Goal: Find specific page/section: Find specific page/section

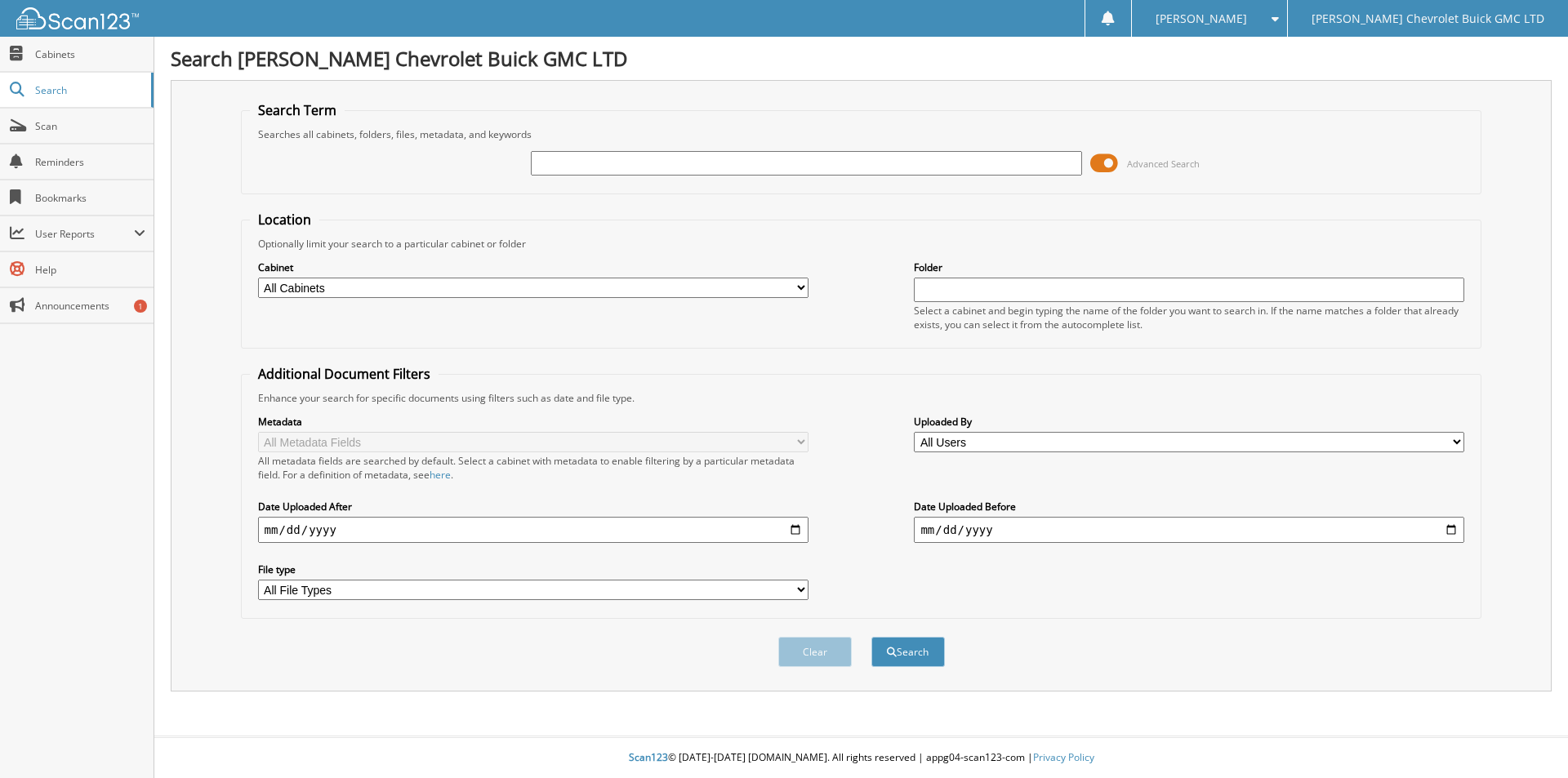
click at [657, 164] on input "text" at bounding box center [806, 163] width 551 height 25
type input "m"
type input "[PERSON_NAME]"
click at [871, 636] on button "Search" at bounding box center [907, 651] width 74 height 30
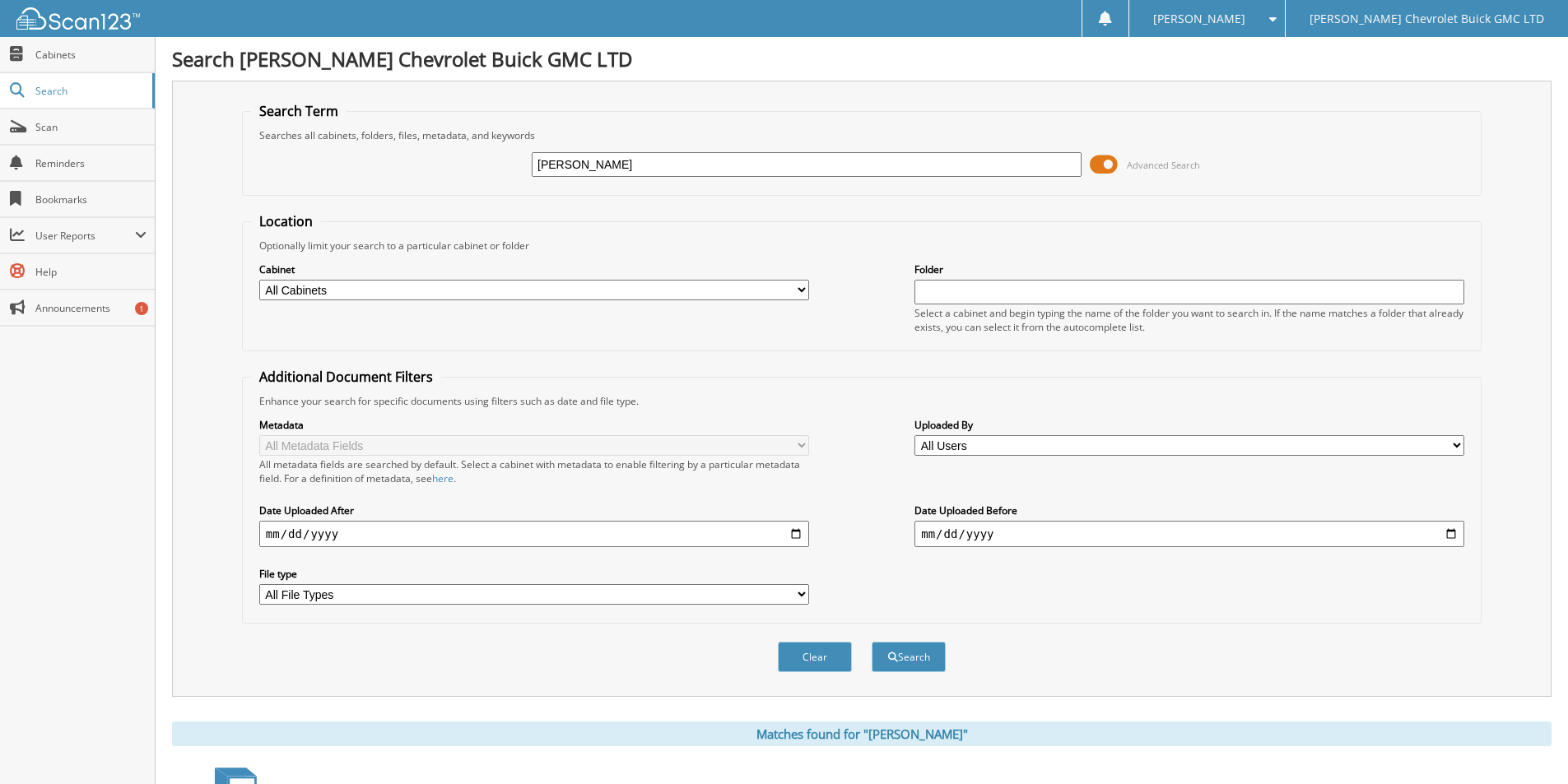
click at [1112, 167] on span at bounding box center [1104, 164] width 28 height 25
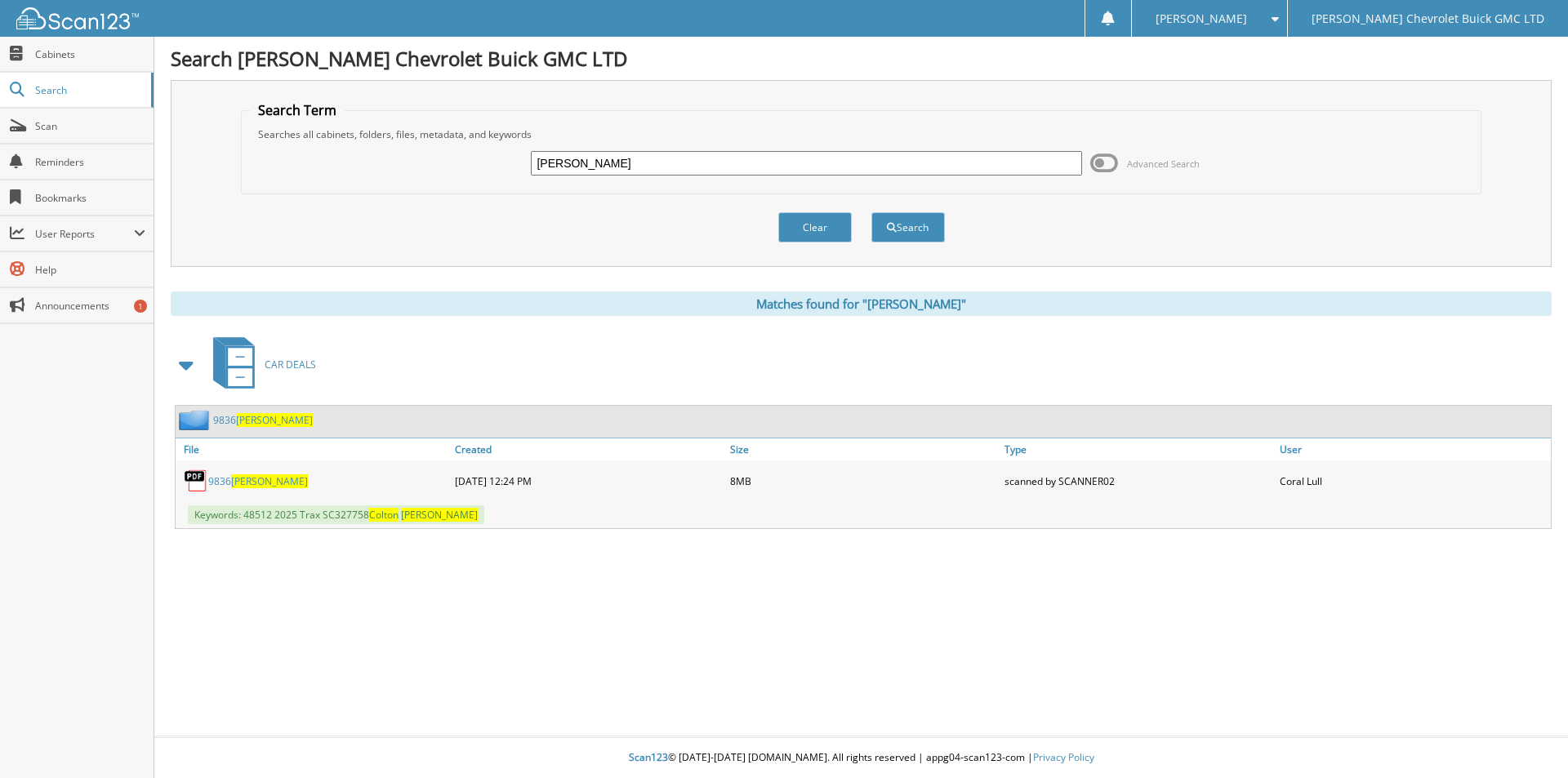
click at [239, 483] on span "Craig" at bounding box center [269, 481] width 77 height 14
click at [849, 651] on div "Search Adams Chevrolet Buick GMC LTD Search Term Searches all cabinets, folders…" at bounding box center [860, 389] width 1413 height 778
click at [241, 481] on span "Craig" at bounding box center [269, 481] width 77 height 14
drag, startPoint x: 237, startPoint y: 484, endPoint x: 255, endPoint y: 470, distance: 22.8
click at [237, 483] on span "Craig" at bounding box center [269, 481] width 77 height 14
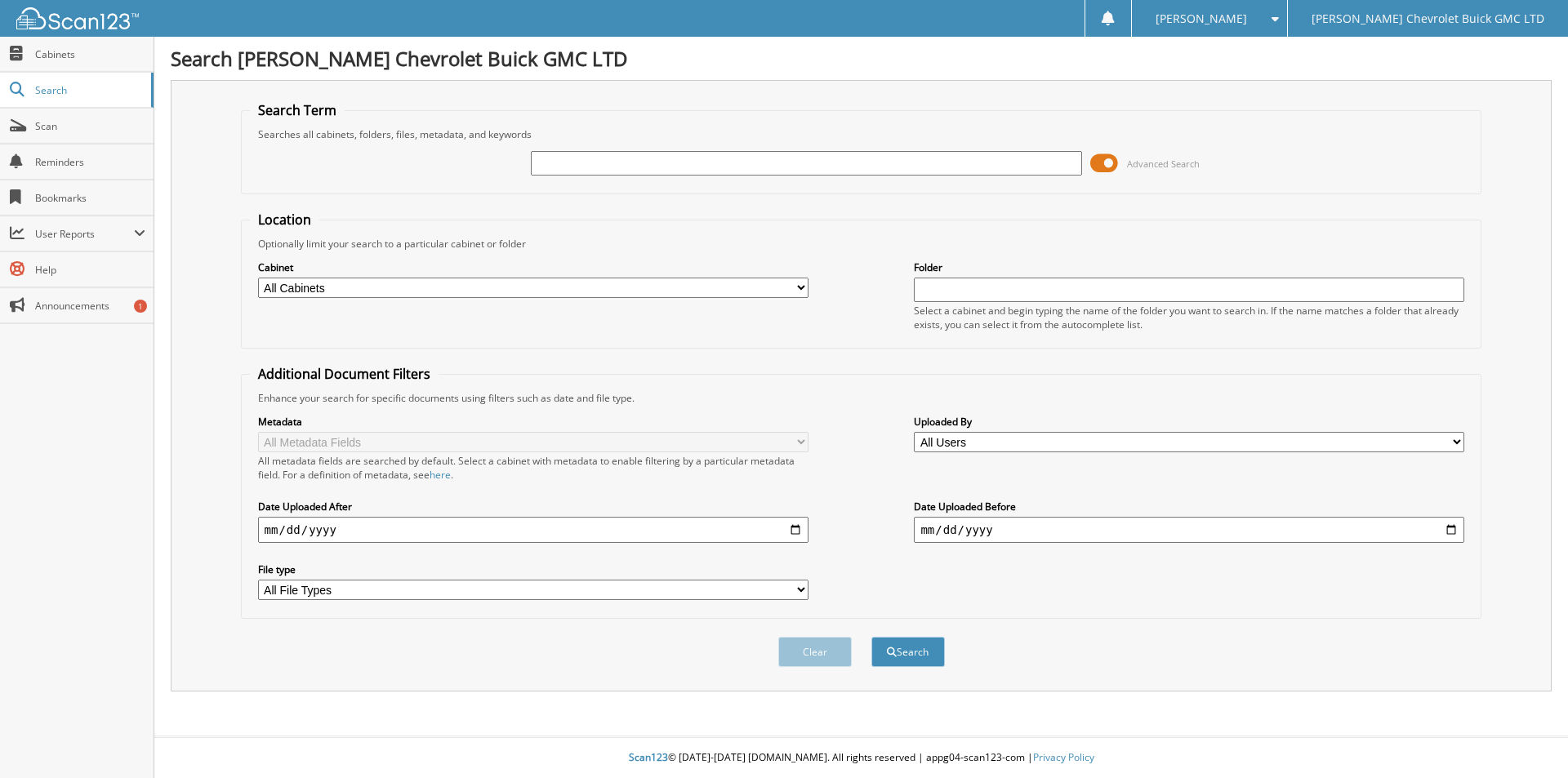
click at [632, 163] on input "text" at bounding box center [806, 163] width 551 height 25
click at [974, 159] on input "craig, colton" at bounding box center [806, 163] width 551 height 25
type input "craig, colton"
click at [871, 636] on button "Search" at bounding box center [907, 651] width 74 height 30
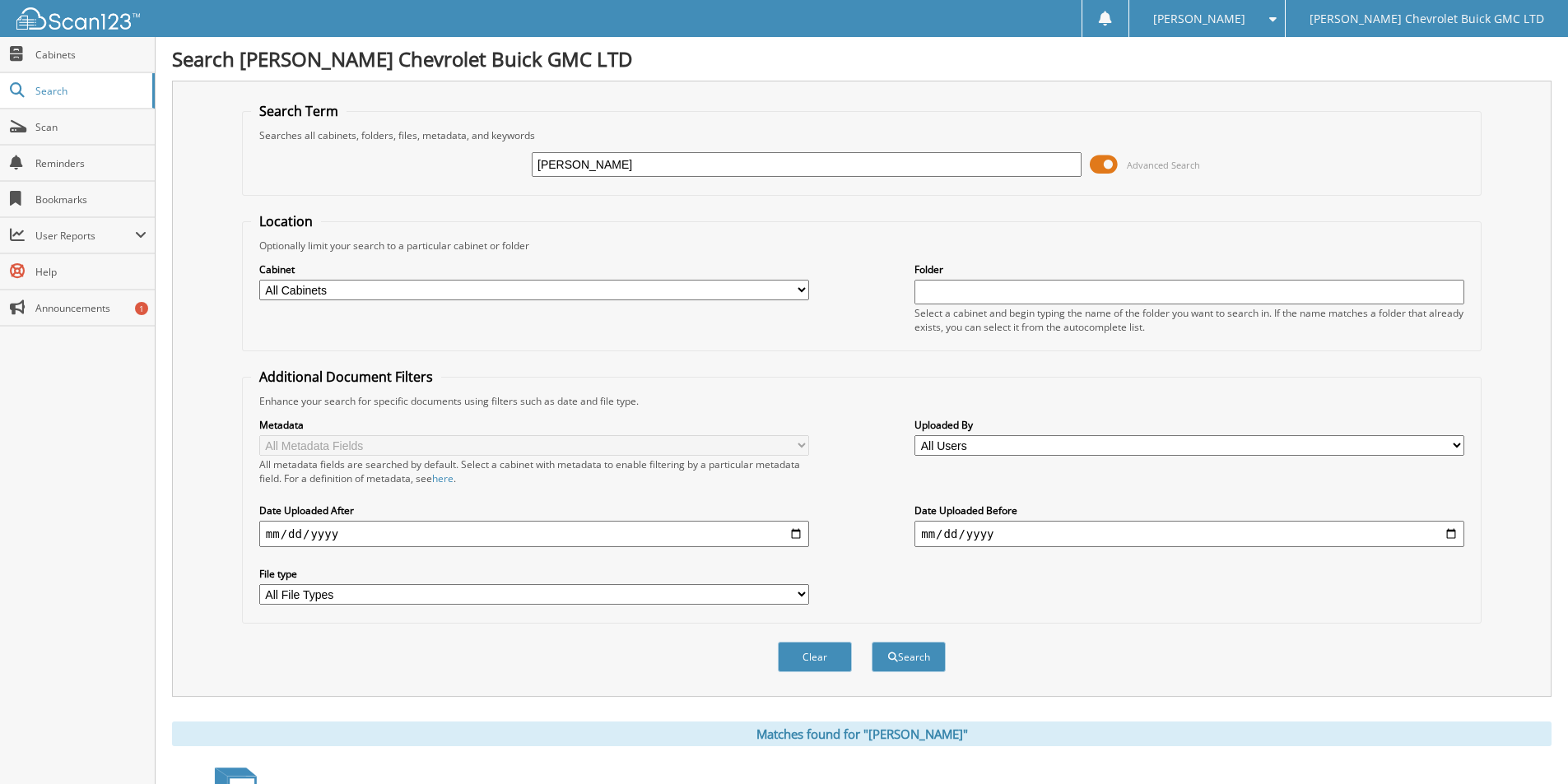
click at [1113, 163] on span at bounding box center [1104, 164] width 28 height 25
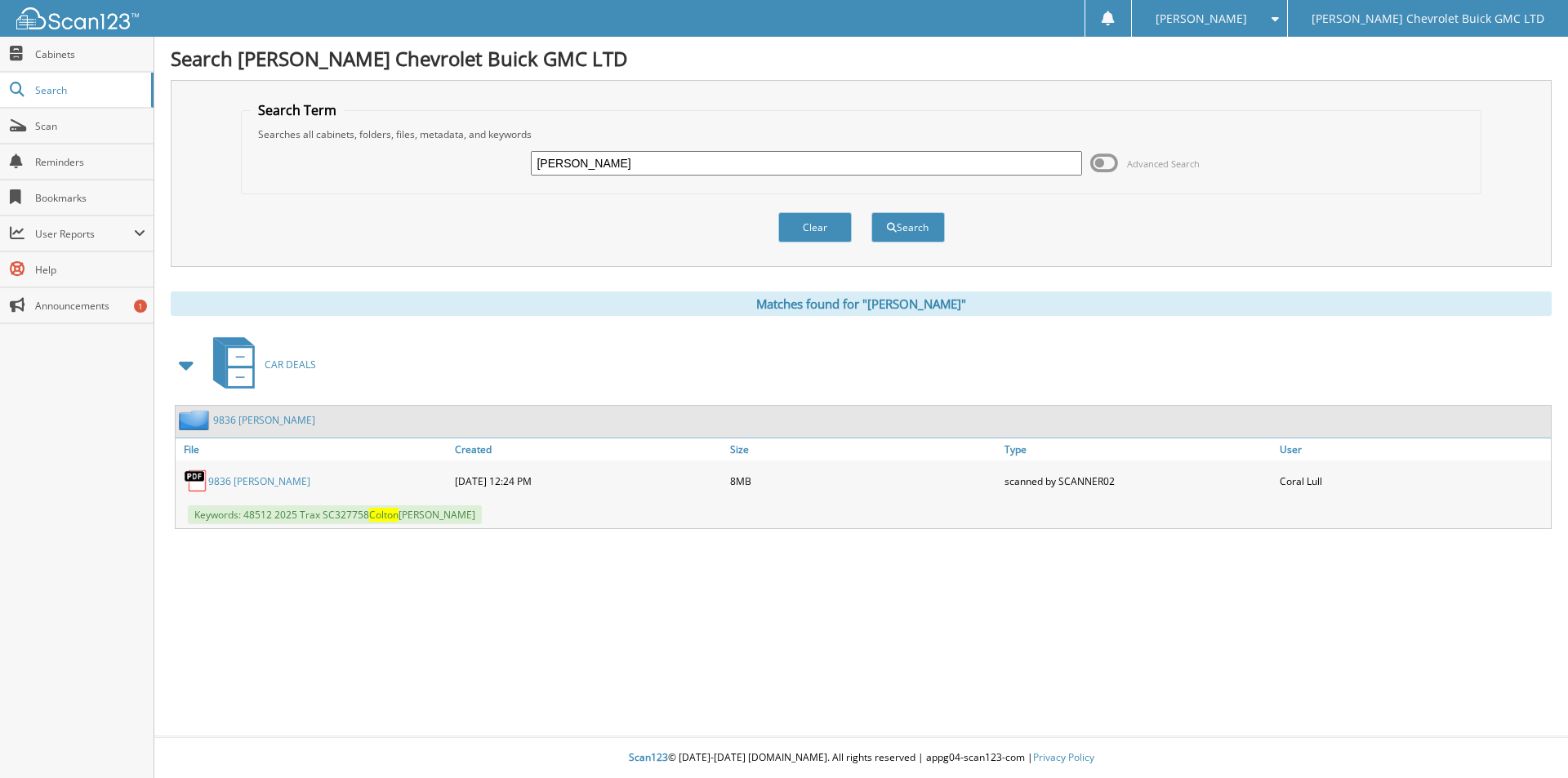
click at [232, 482] on link "9836 Craig" at bounding box center [259, 481] width 102 height 14
click at [773, 641] on div "Search Adams Chevrolet Buick GMC LTD Search Term Searches all cabinets, folders…" at bounding box center [860, 389] width 1413 height 778
